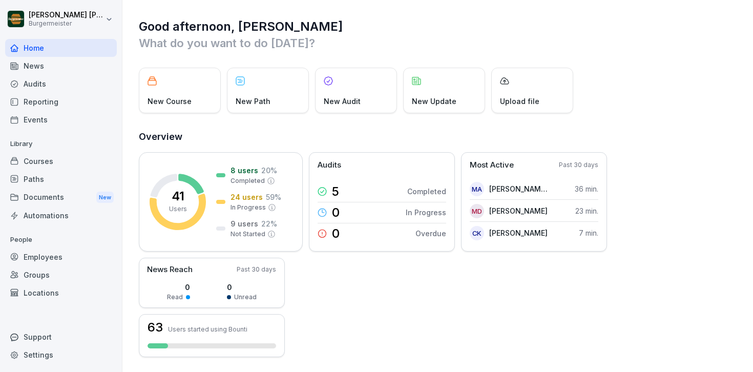
click at [72, 83] on div "Audits" at bounding box center [61, 84] width 112 height 18
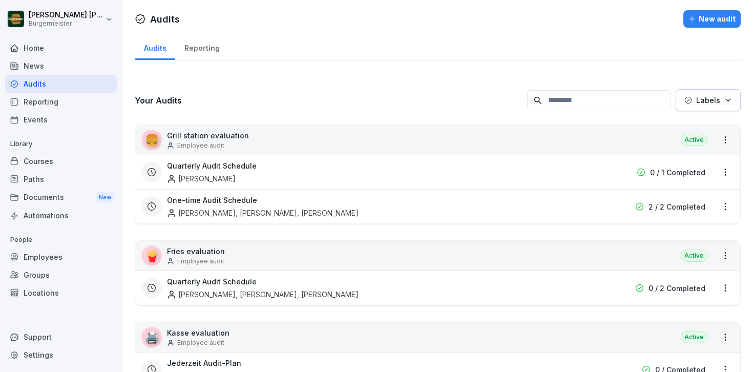
click at [200, 52] on div "Reporting" at bounding box center [201, 47] width 53 height 26
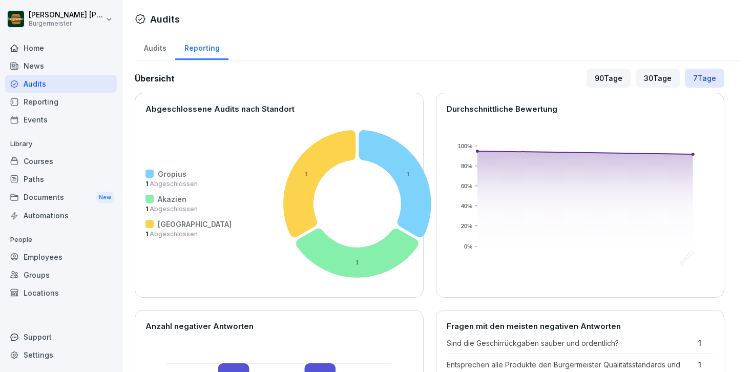
click at [150, 44] on div "Audits" at bounding box center [155, 47] width 40 height 26
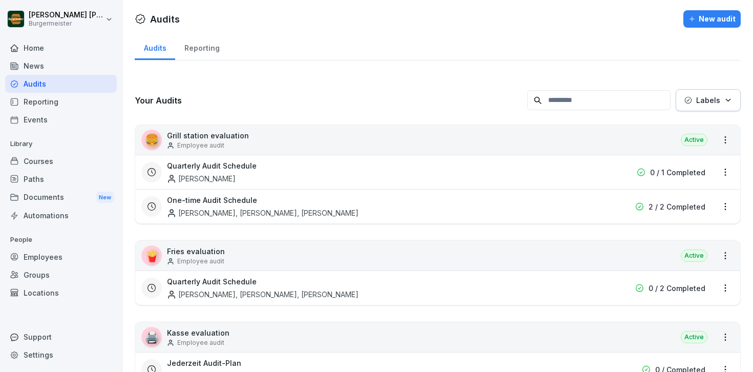
click at [53, 101] on div "Reporting" at bounding box center [61, 102] width 112 height 18
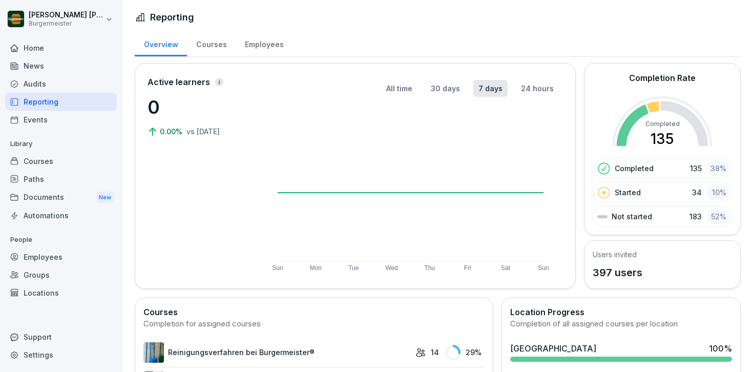
click at [51, 160] on div "Courses" at bounding box center [61, 161] width 112 height 18
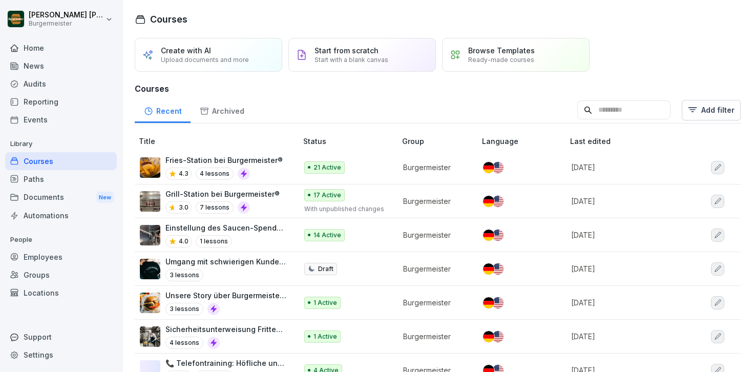
click at [46, 184] on div "Paths" at bounding box center [61, 179] width 112 height 18
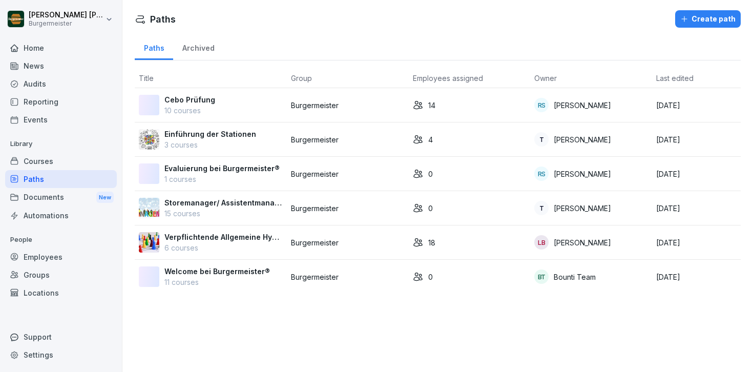
click at [50, 202] on div "Documents New" at bounding box center [61, 197] width 112 height 19
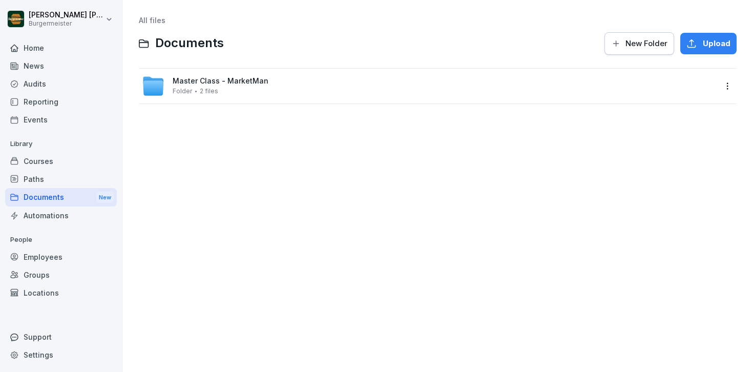
click at [58, 215] on div "Automations" at bounding box center [61, 215] width 112 height 18
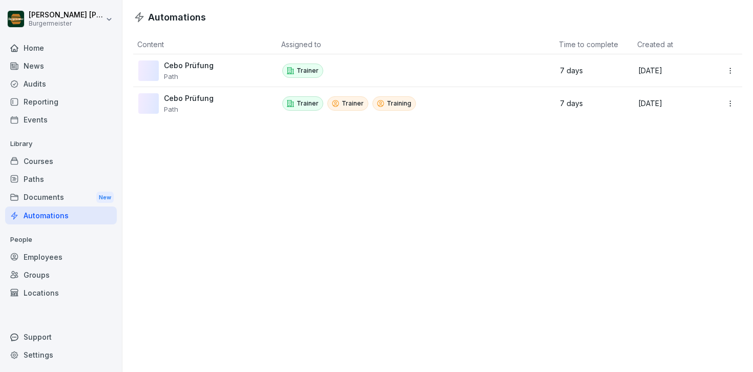
click at [58, 197] on div "Documents New" at bounding box center [61, 197] width 112 height 19
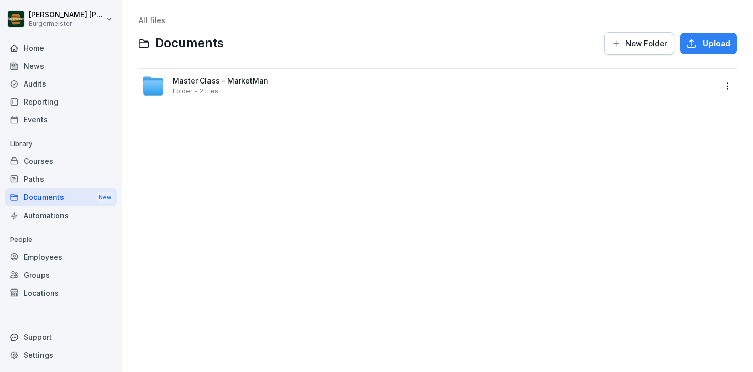
click at [52, 252] on div "Employees" at bounding box center [61, 257] width 112 height 18
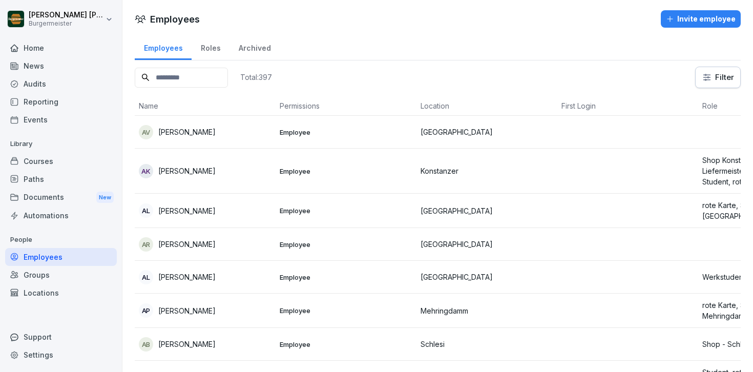
click at [44, 278] on div "Groups" at bounding box center [61, 275] width 112 height 18
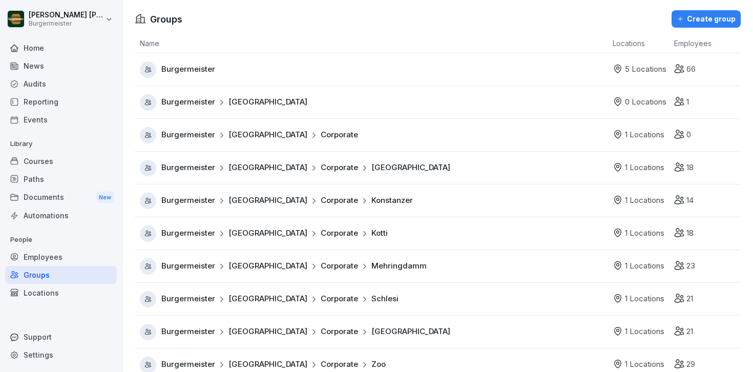
click at [49, 102] on div "Reporting" at bounding box center [61, 102] width 112 height 18
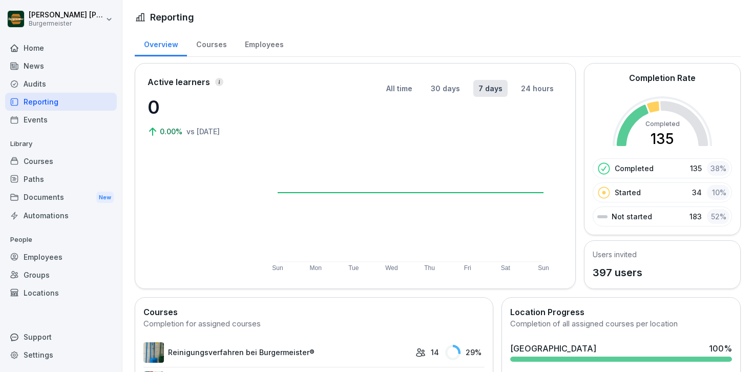
click at [43, 85] on div "Audits" at bounding box center [61, 84] width 112 height 18
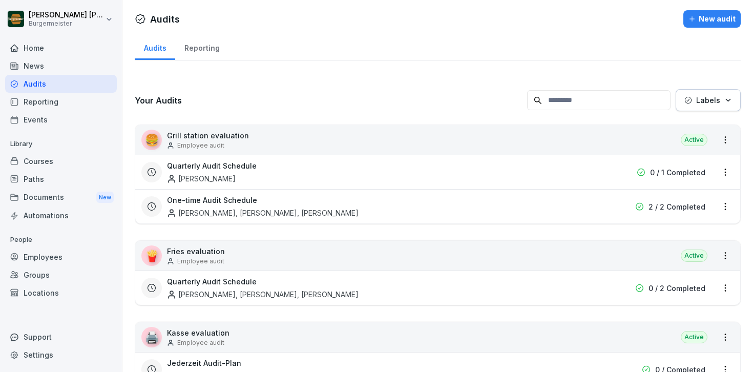
click at [43, 67] on div "News" at bounding box center [61, 66] width 112 height 18
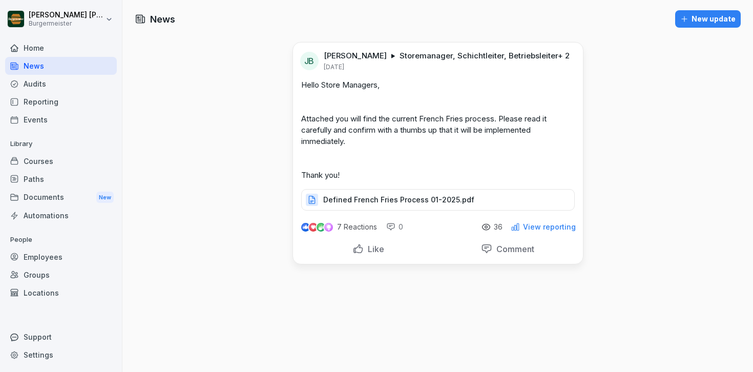
click at [40, 48] on div "Home" at bounding box center [61, 48] width 112 height 18
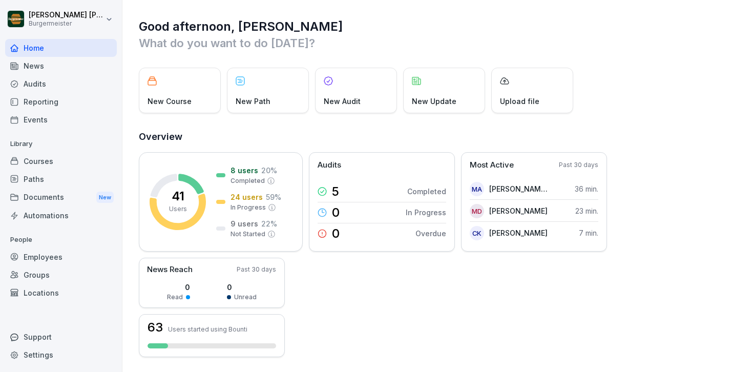
click at [43, 85] on div "Audits" at bounding box center [61, 84] width 112 height 18
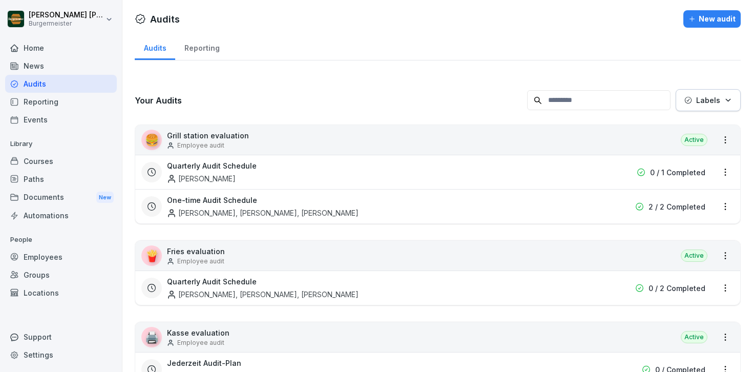
click at [194, 50] on div "Reporting" at bounding box center [201, 47] width 53 height 26
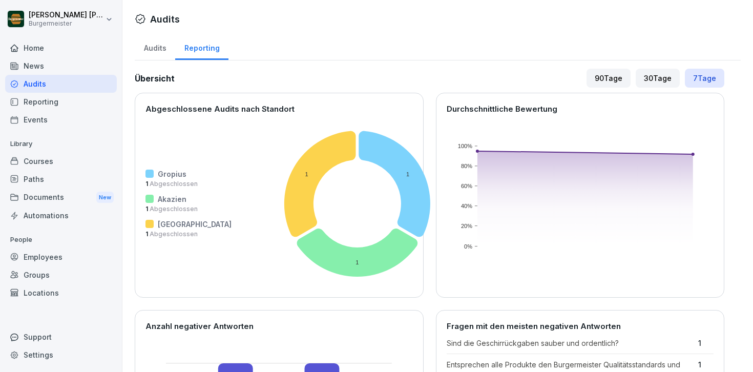
click at [32, 173] on div "Paths" at bounding box center [61, 179] width 112 height 18
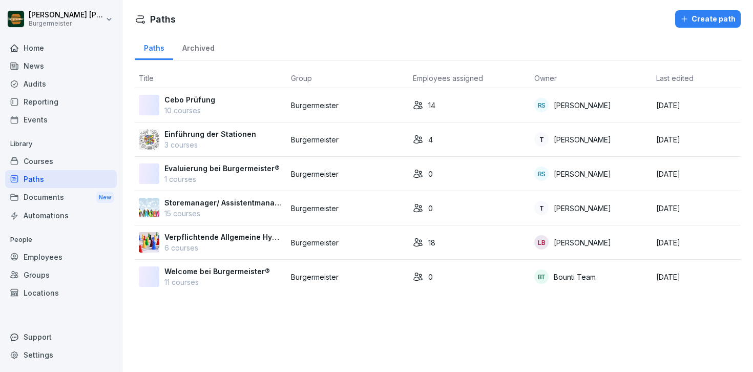
click at [36, 159] on div "Courses" at bounding box center [61, 161] width 112 height 18
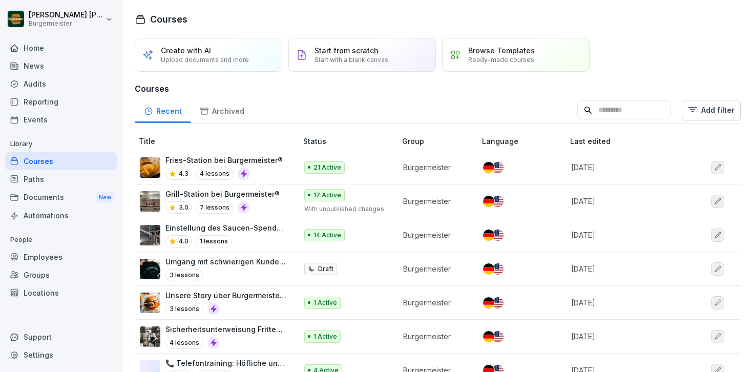
click at [227, 108] on div "Archived" at bounding box center [221, 110] width 62 height 26
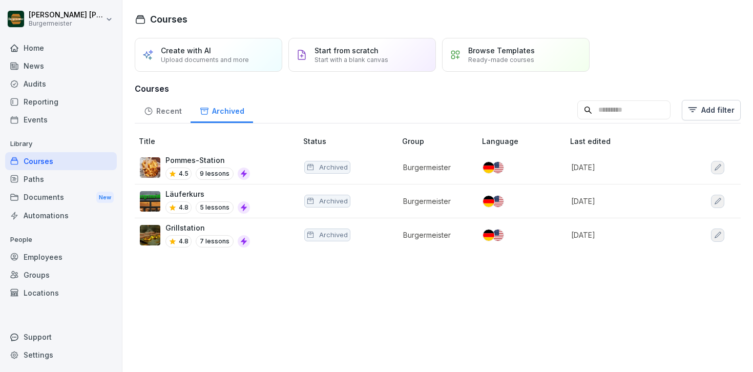
click at [170, 110] on div "Recent" at bounding box center [163, 110] width 56 height 26
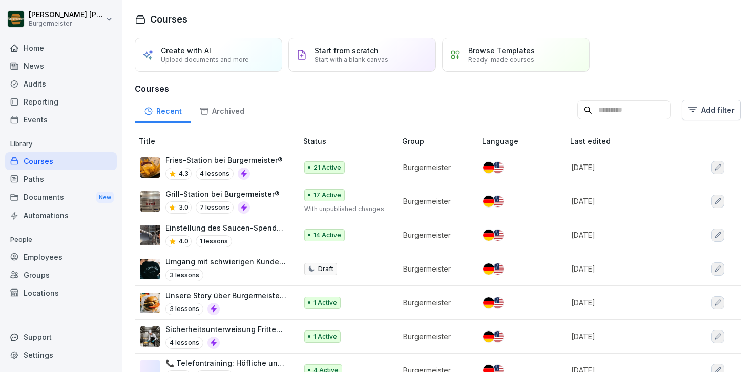
click at [58, 174] on div "Paths" at bounding box center [61, 179] width 112 height 18
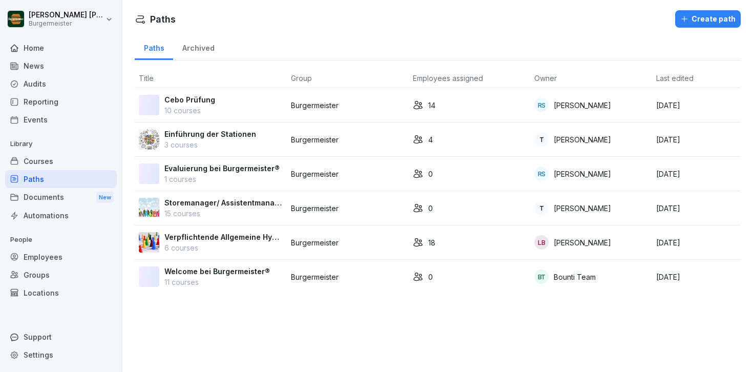
click at [49, 198] on div "Documents New" at bounding box center [61, 197] width 112 height 19
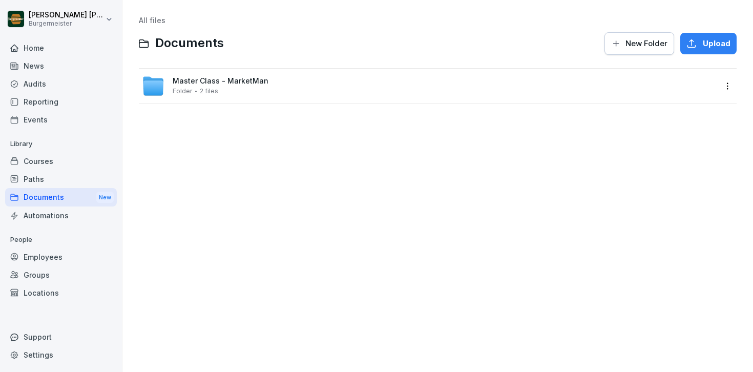
click at [49, 176] on div "Paths" at bounding box center [61, 179] width 112 height 18
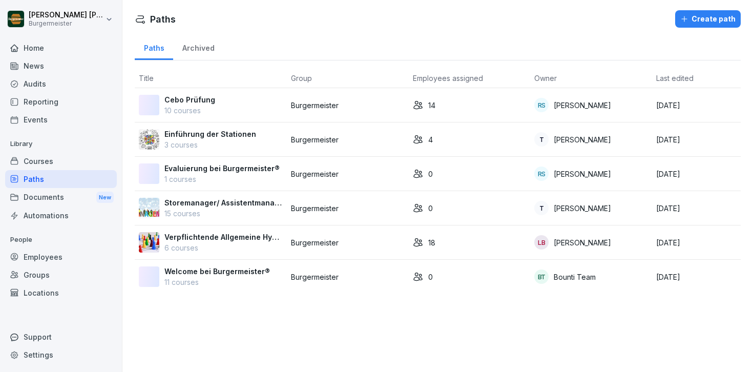
click at [194, 52] on div "Archived" at bounding box center [198, 47] width 50 height 26
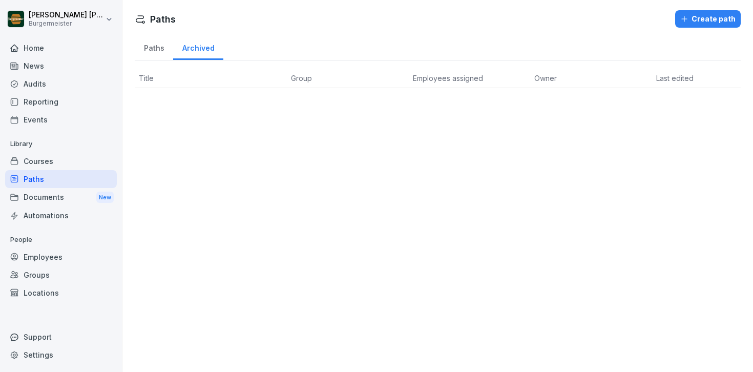
click at [153, 48] on div "Paths" at bounding box center [154, 47] width 38 height 26
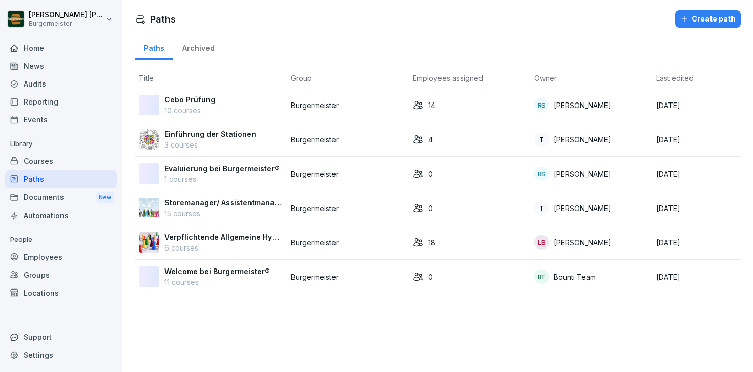
click at [52, 161] on div "Courses" at bounding box center [61, 161] width 112 height 18
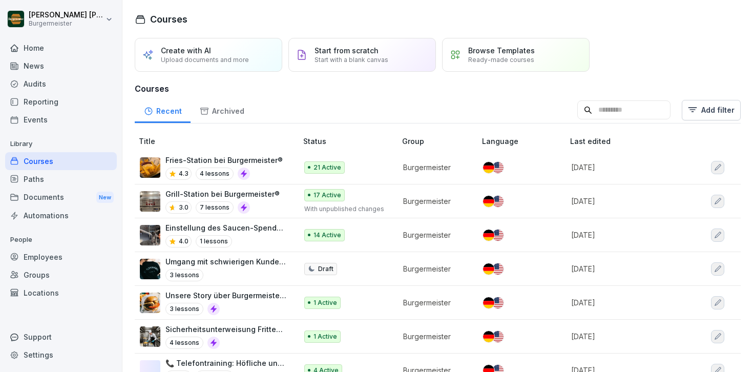
click at [215, 114] on div "Archived" at bounding box center [221, 110] width 62 height 26
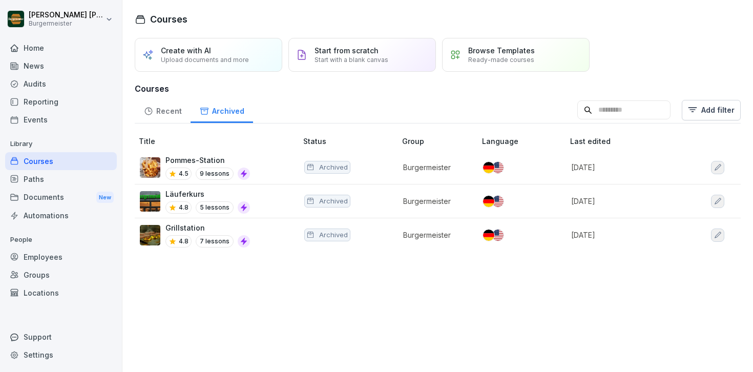
click at [171, 101] on div "Recent" at bounding box center [163, 110] width 56 height 26
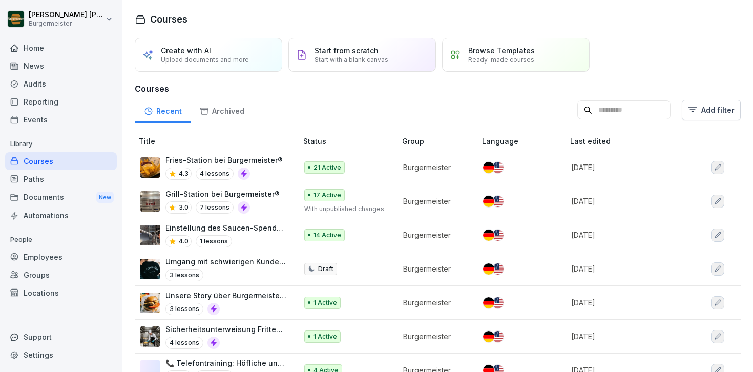
click at [54, 51] on div "Home" at bounding box center [61, 48] width 112 height 18
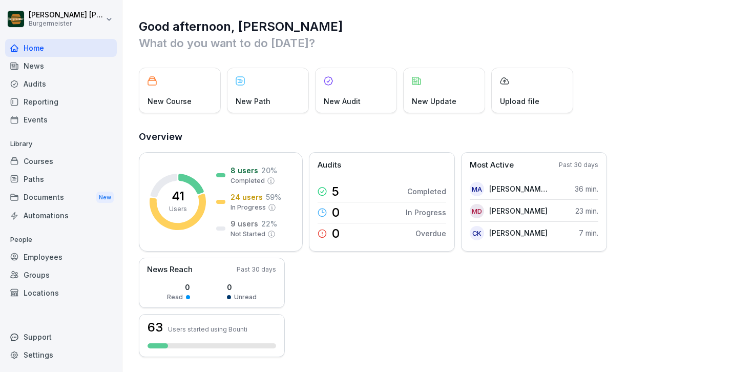
click at [48, 71] on div "News" at bounding box center [61, 66] width 112 height 18
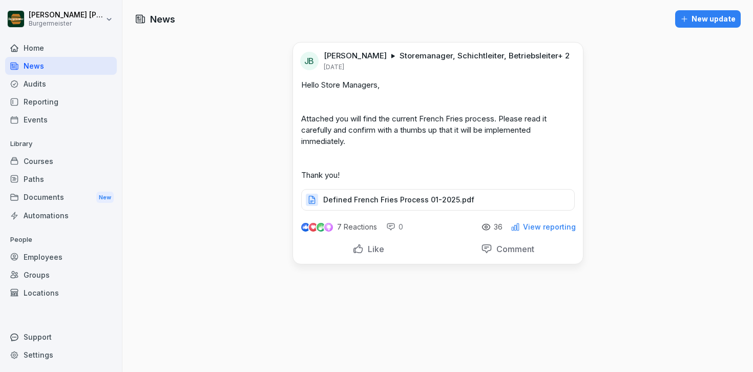
click at [47, 87] on div "Audits" at bounding box center [61, 84] width 112 height 18
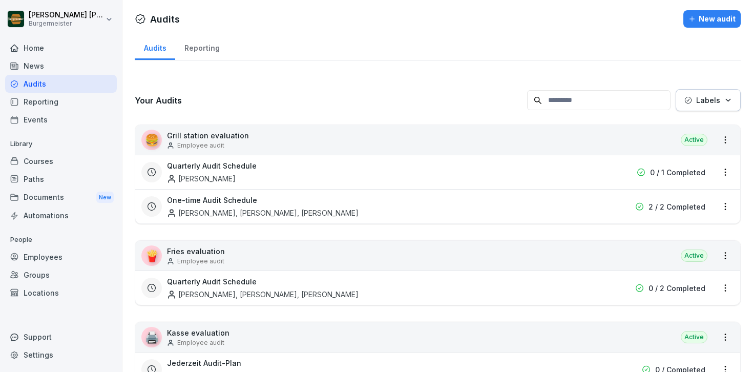
click at [202, 47] on div "Reporting" at bounding box center [201, 47] width 53 height 26
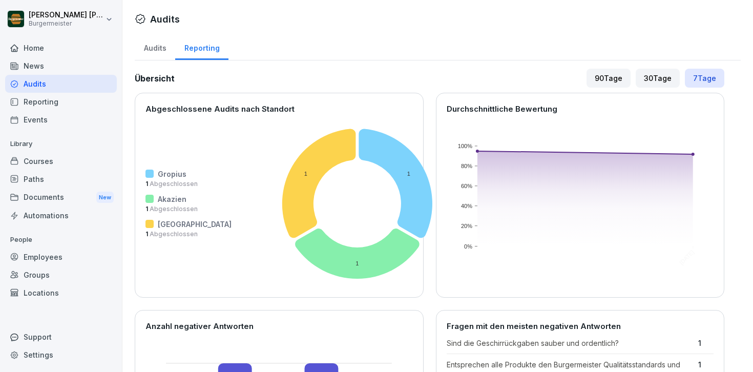
click at [155, 45] on div "Audits" at bounding box center [155, 47] width 40 height 26
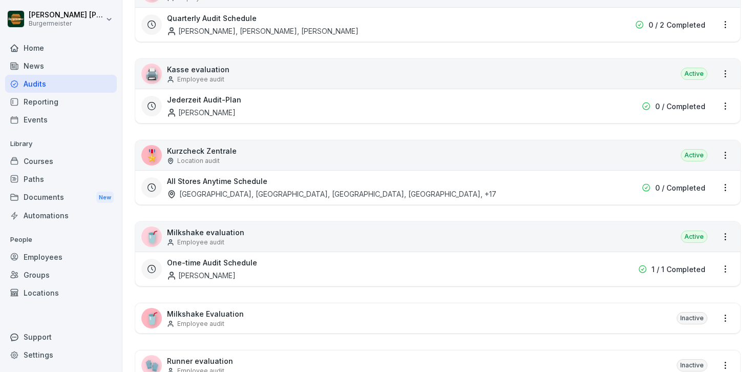
scroll to position [268, 0]
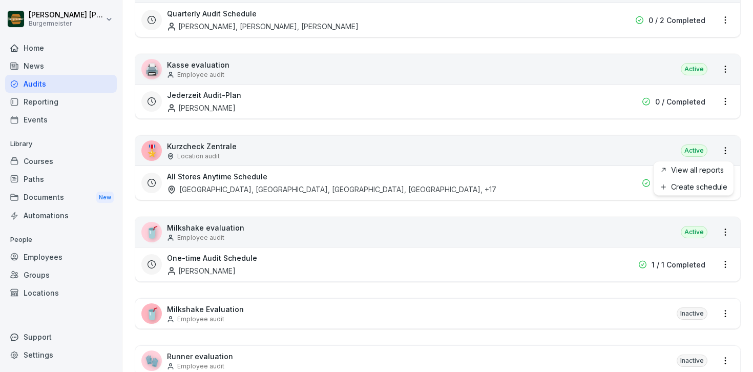
click at [726, 149] on html "[PERSON_NAME] [PERSON_NAME] Home News Audits Reporting Events Library Courses P…" at bounding box center [376, 186] width 753 height 372
click at [0, 0] on link "View all reports" at bounding box center [0, 0] width 0 height 0
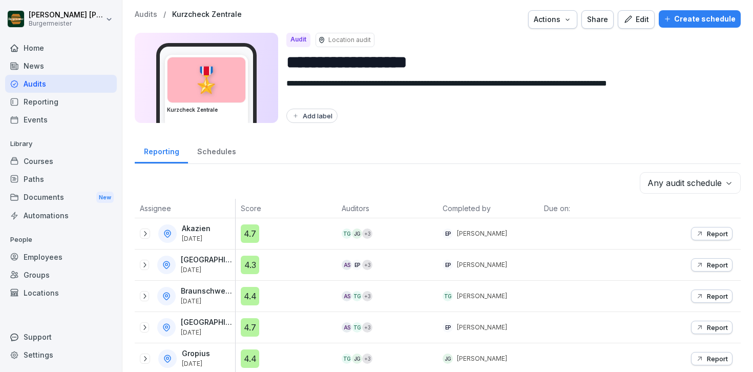
click at [644, 22] on div "Edit" at bounding box center [636, 19] width 26 height 11
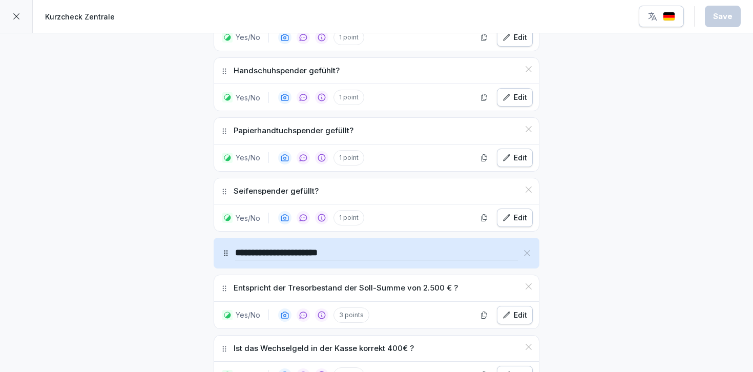
scroll to position [3580, 0]
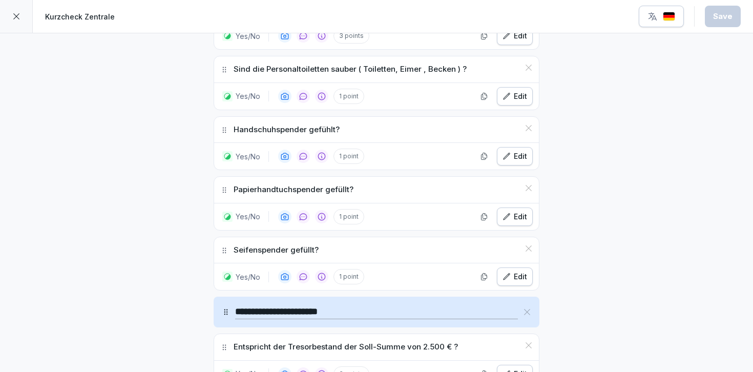
click at [668, 10] on button "button" at bounding box center [660, 17] width 45 height 22
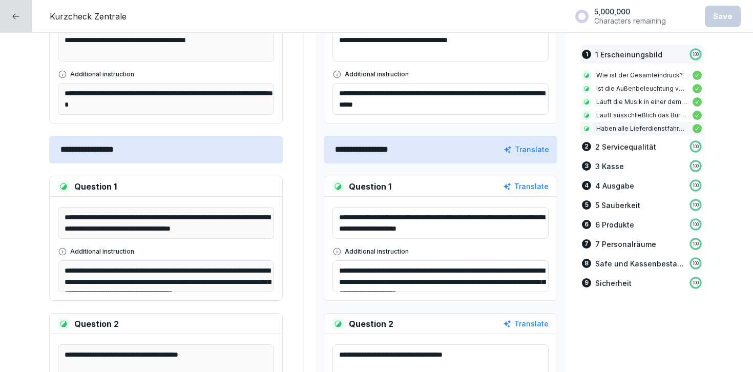
scroll to position [979, 0]
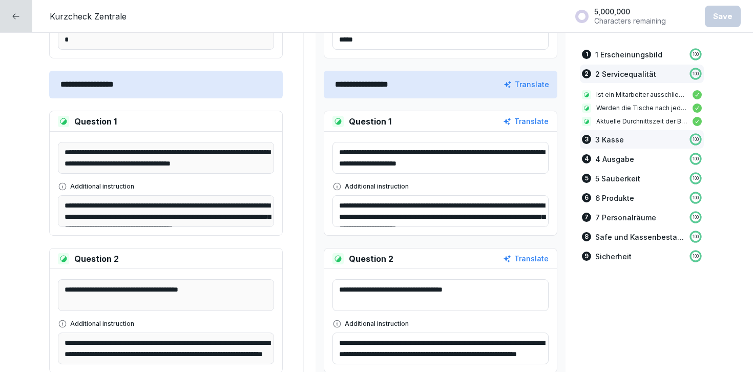
click at [649, 139] on div "3 3 Kasse 100" at bounding box center [641, 139] width 124 height 18
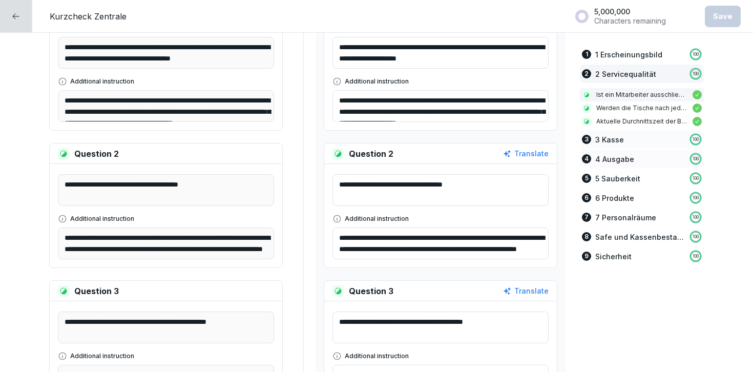
click at [622, 157] on p "4 Ausgabe" at bounding box center [614, 159] width 39 height 11
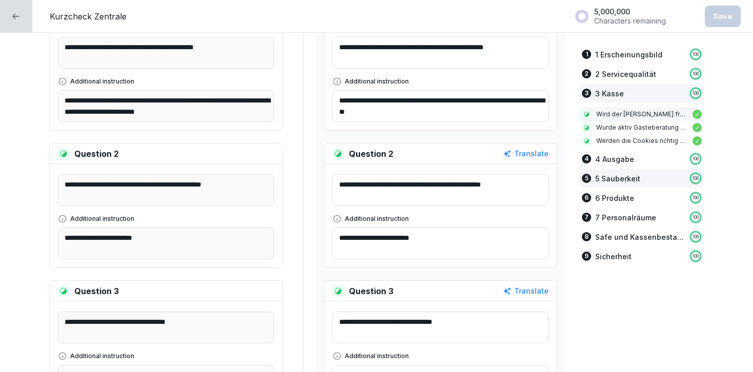
click at [621, 177] on p "5 Sauberkeit" at bounding box center [617, 178] width 45 height 11
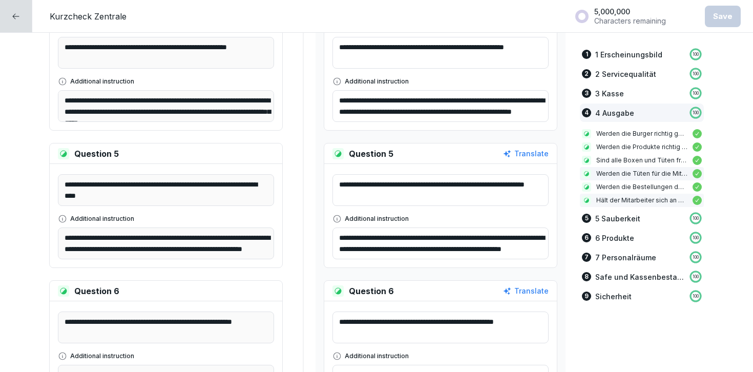
click at [621, 201] on p "Hält der Mitarbeiter sich an die Standards der Freundlichkeit ? (" at bounding box center [641, 200] width 91 height 9
click at [619, 201] on p "Hält der Mitarbeiter sich an die Standards der Freundlichkeit ? (" at bounding box center [641, 200] width 91 height 9
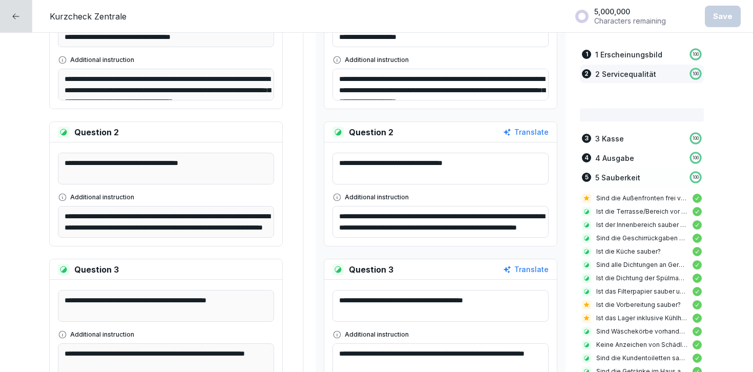
scroll to position [1053, 0]
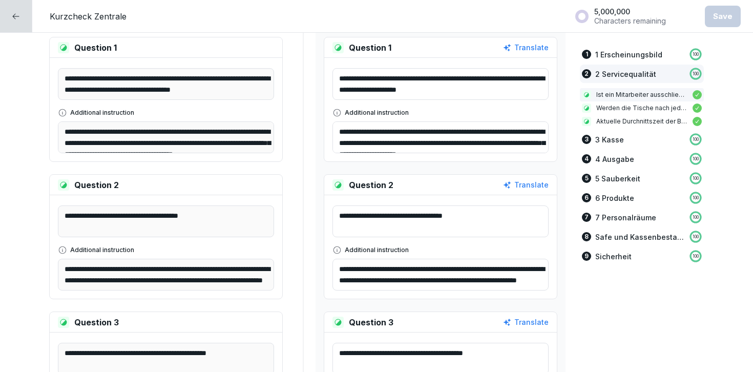
click at [3, 22] on div at bounding box center [16, 16] width 32 height 32
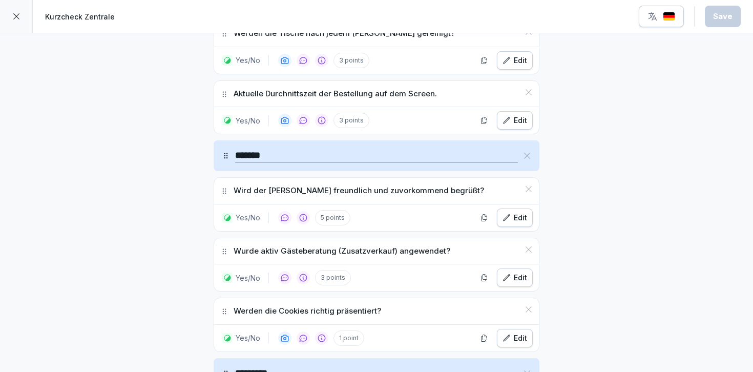
scroll to position [873, 0]
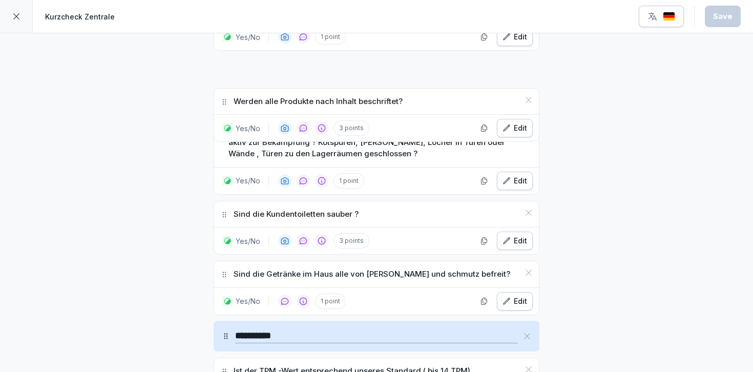
scroll to position [2278, 0]
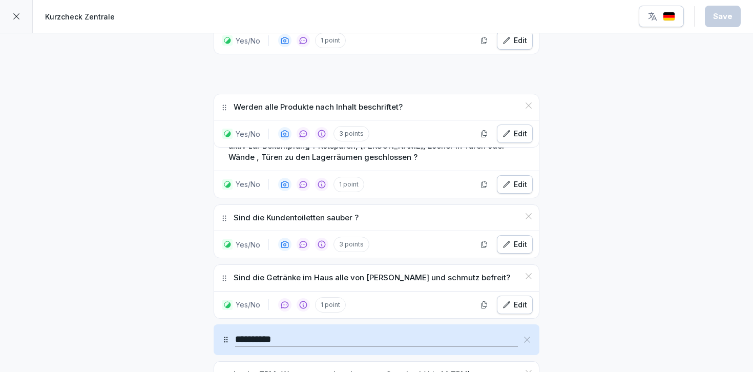
drag, startPoint x: 225, startPoint y: 258, endPoint x: 220, endPoint y: 106, distance: 151.6
click at [220, 106] on icon at bounding box center [224, 107] width 8 height 8
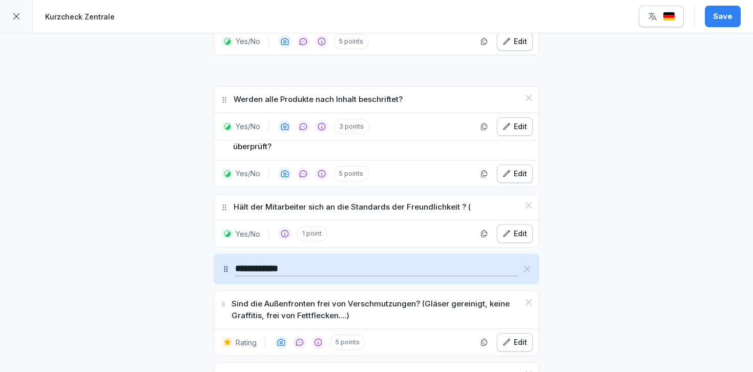
scroll to position [1388, 0]
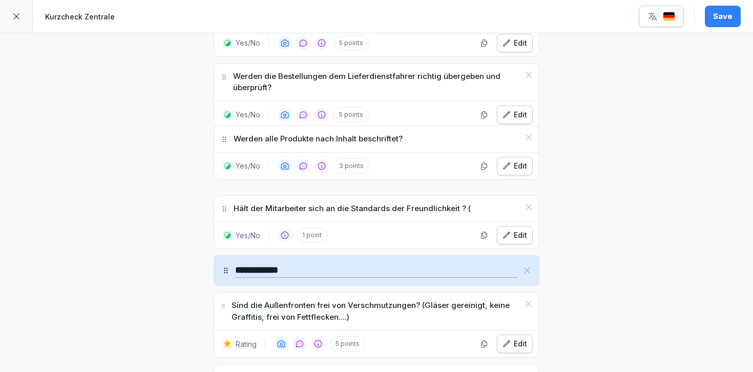
drag, startPoint x: 224, startPoint y: 278, endPoint x: 227, endPoint y: 140, distance: 138.8
click at [227, 140] on icon at bounding box center [224, 139] width 8 height 8
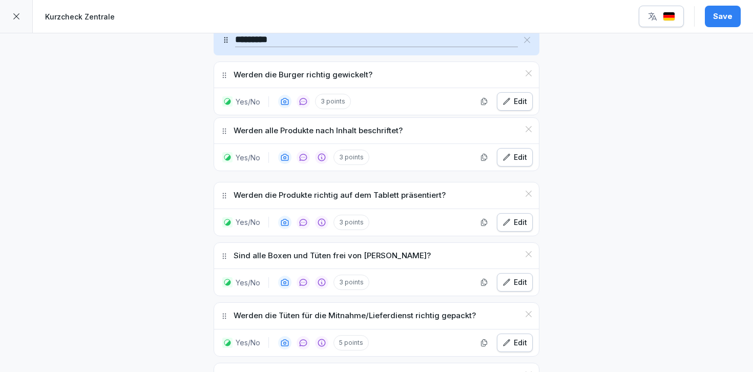
scroll to position [1148, 0]
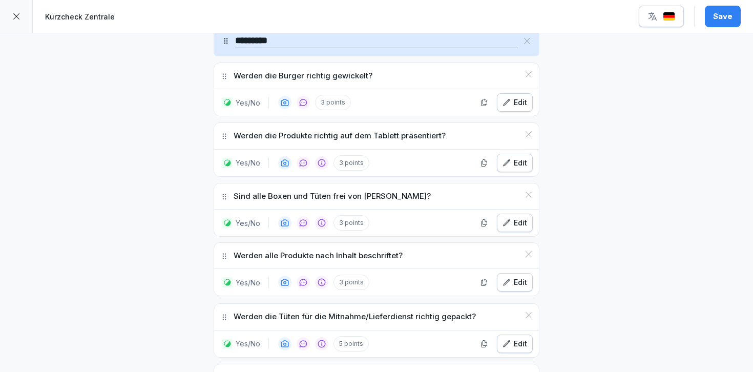
drag, startPoint x: 225, startPoint y: 212, endPoint x: 218, endPoint y: 255, distance: 43.5
click at [218, 255] on div "Werden alle Produkte nach Inhalt beschriftet?" at bounding box center [376, 256] width 325 height 26
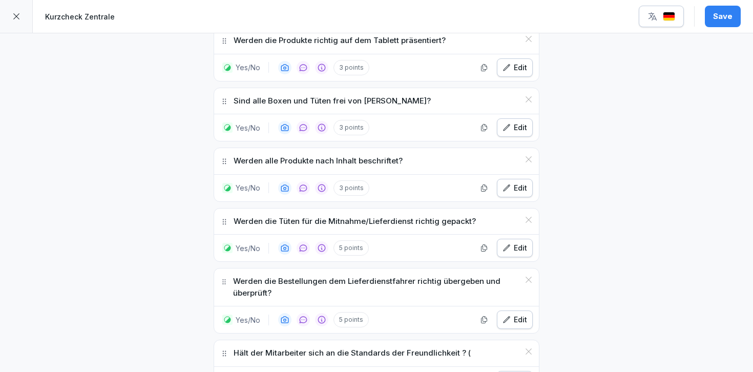
scroll to position [1243, 0]
click at [716, 14] on div "Save" at bounding box center [722, 16] width 19 height 11
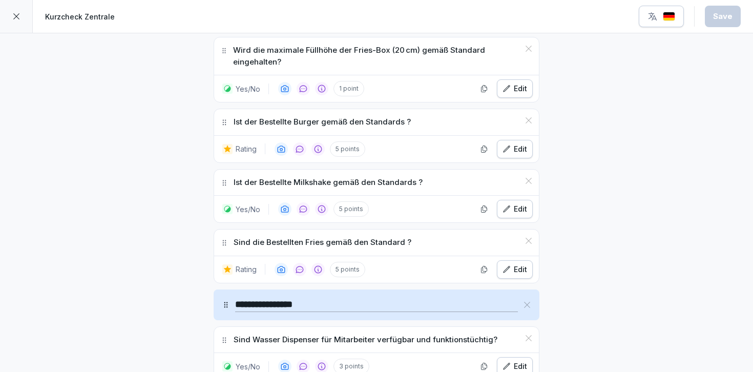
scroll to position [3249, 0]
click at [351, 210] on p "5 points" at bounding box center [350, 209] width 35 height 15
click at [523, 209] on div "Edit" at bounding box center [514, 209] width 25 height 11
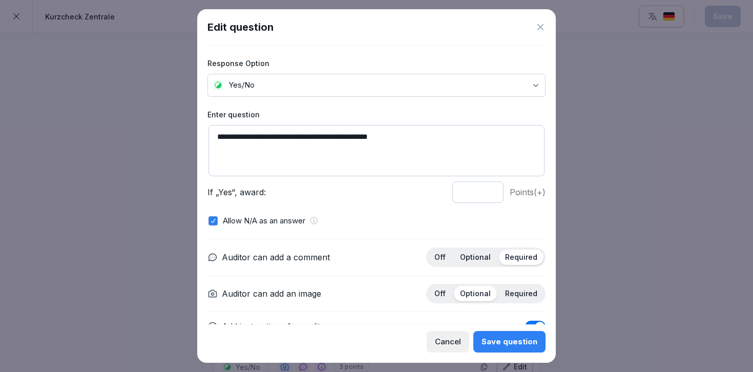
click at [481, 188] on input "*" at bounding box center [477, 192] width 51 height 22
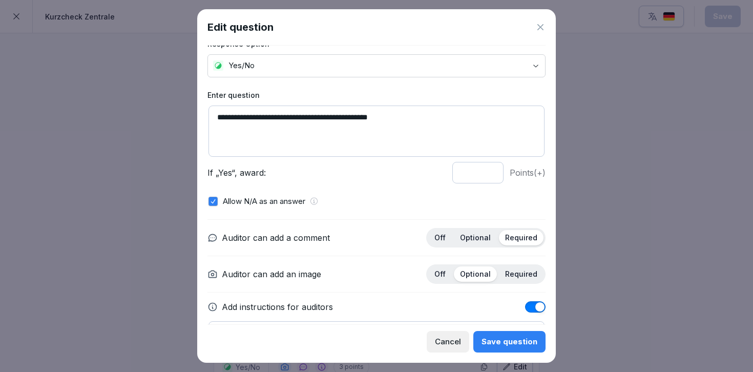
scroll to position [0, 0]
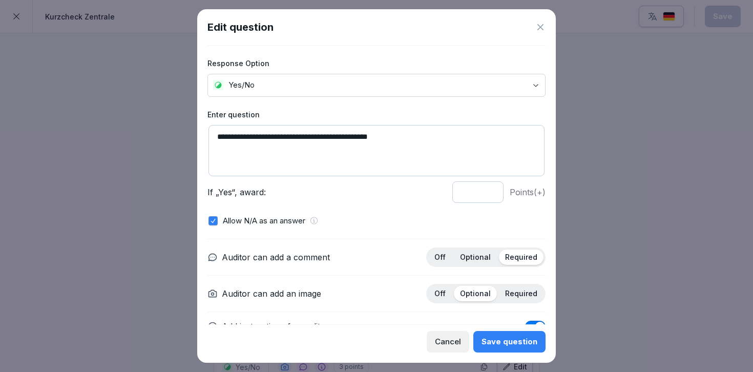
click at [489, 194] on input "*" at bounding box center [477, 192] width 51 height 22
click at [489, 186] on input "*" at bounding box center [477, 192] width 51 height 22
click at [489, 189] on input "*" at bounding box center [477, 192] width 51 height 22
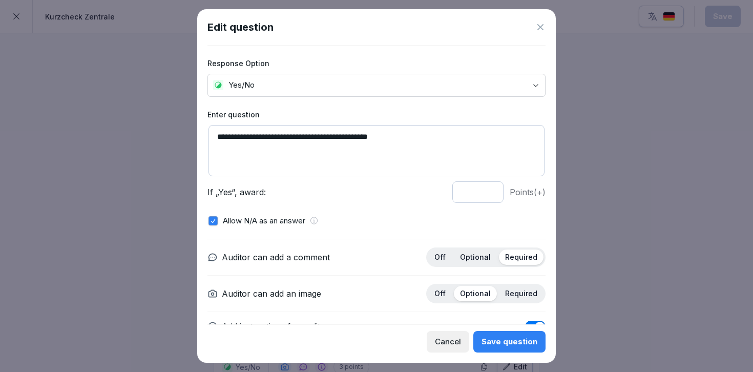
click at [489, 189] on input "*" at bounding box center [477, 192] width 51 height 22
type input "*"
click at [489, 189] on input "*" at bounding box center [477, 192] width 51 height 22
click at [508, 340] on div "Save question" at bounding box center [509, 341] width 56 height 11
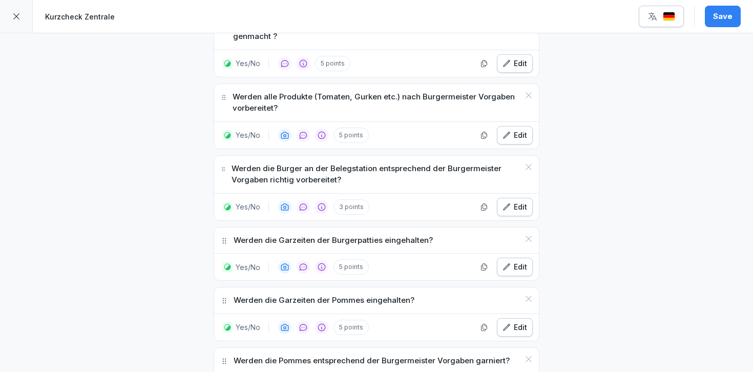
scroll to position [2686, 0]
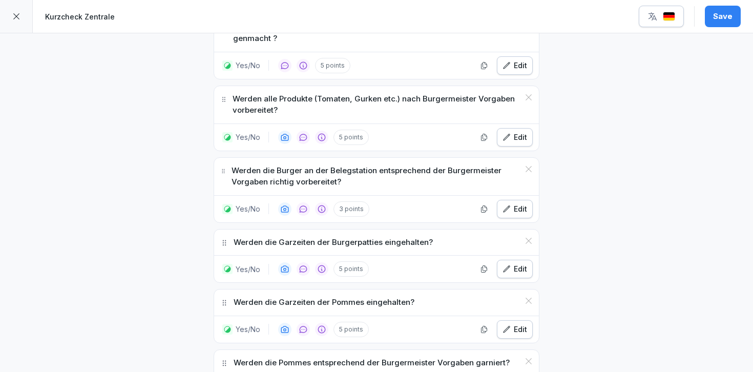
click at [719, 20] on div "Save" at bounding box center [722, 16] width 19 height 11
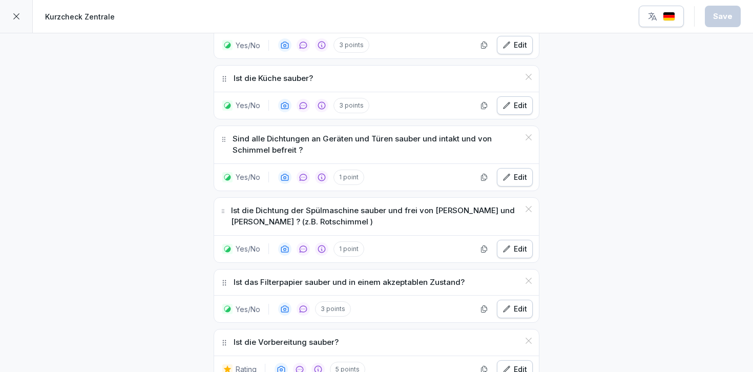
scroll to position [1830, 0]
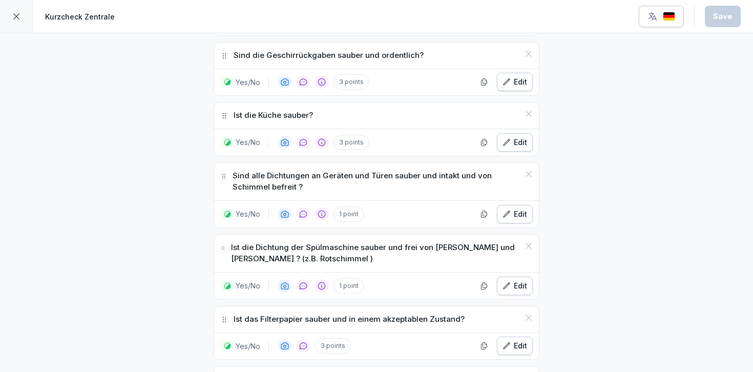
click at [19, 14] on icon at bounding box center [16, 16] width 8 height 8
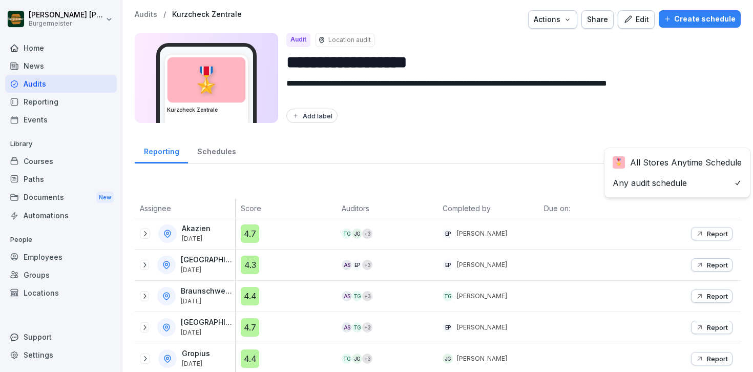
click at [682, 180] on body "**********" at bounding box center [376, 186] width 753 height 372
click at [561, 174] on html "**********" at bounding box center [376, 186] width 753 height 372
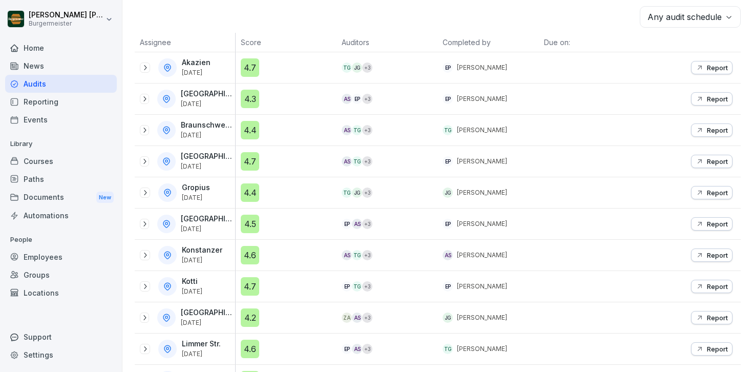
scroll to position [182, 0]
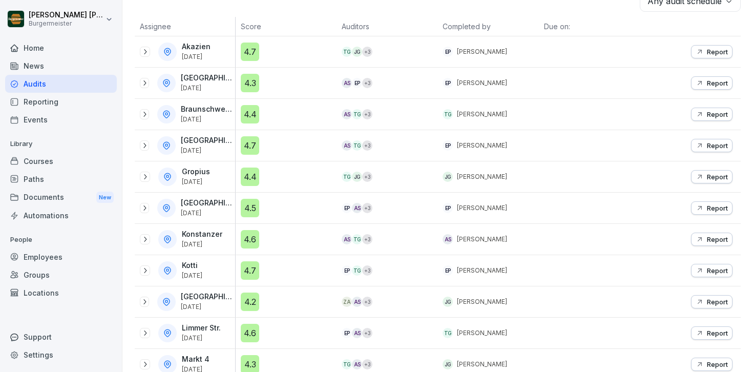
click at [145, 50] on icon at bounding box center [145, 52] width 8 height 8
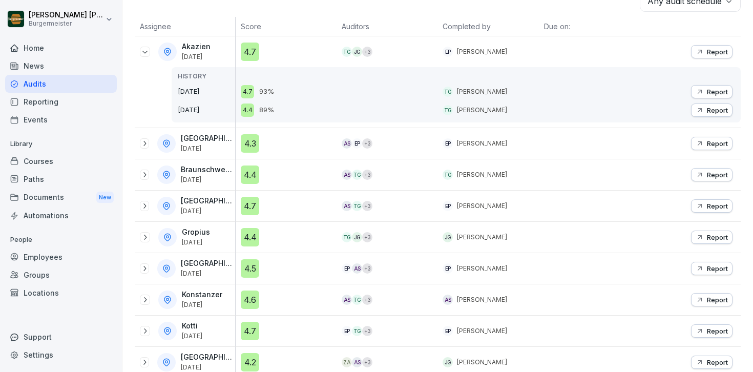
click at [699, 49] on icon "button" at bounding box center [699, 52] width 8 height 8
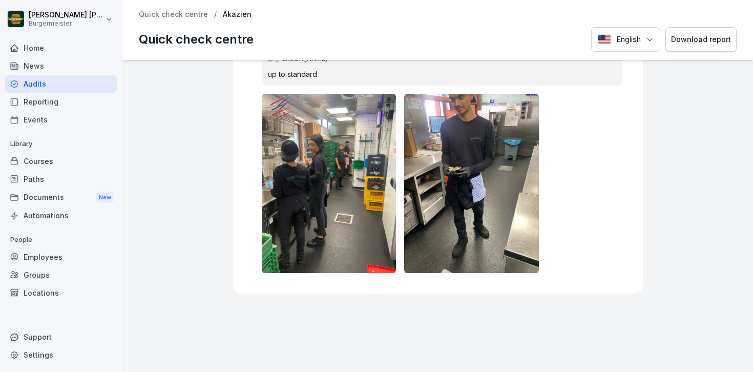
scroll to position [14614, 0]
